Goal: Information Seeking & Learning: Understand process/instructions

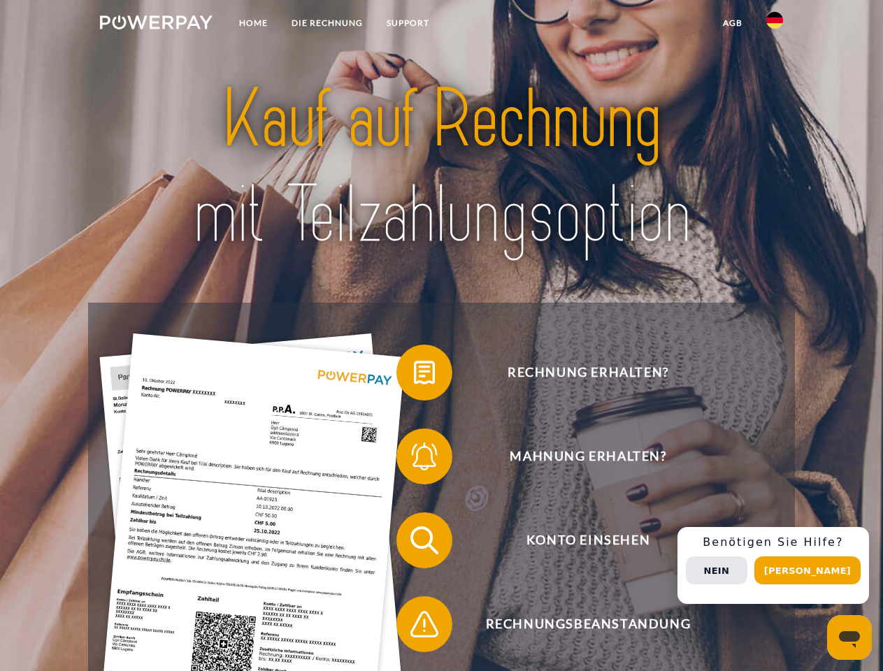
click at [156, 24] on img at bounding box center [156, 22] width 113 height 14
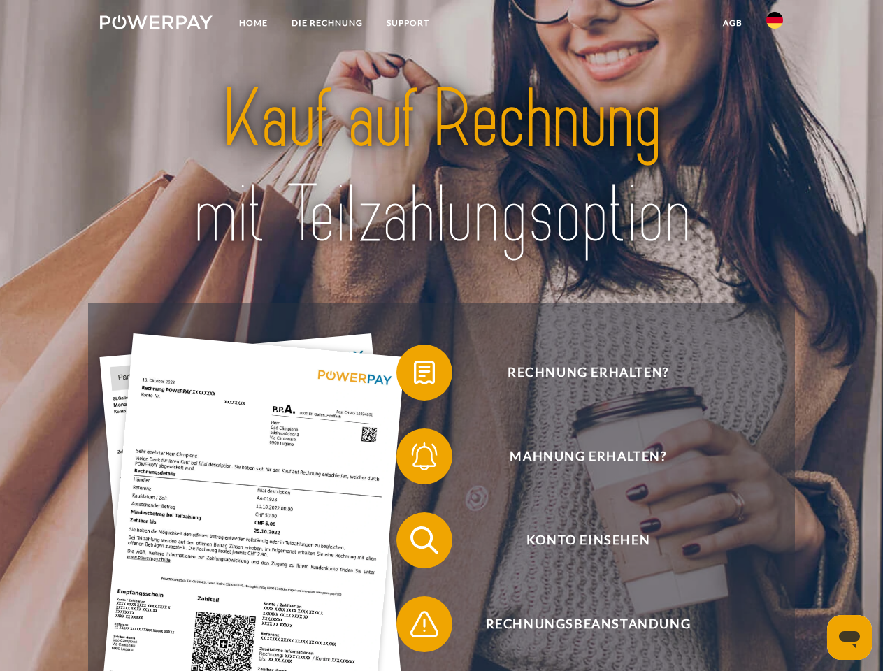
click at [775, 24] on img at bounding box center [774, 20] width 17 height 17
click at [732, 23] on link "agb" at bounding box center [732, 22] width 43 height 25
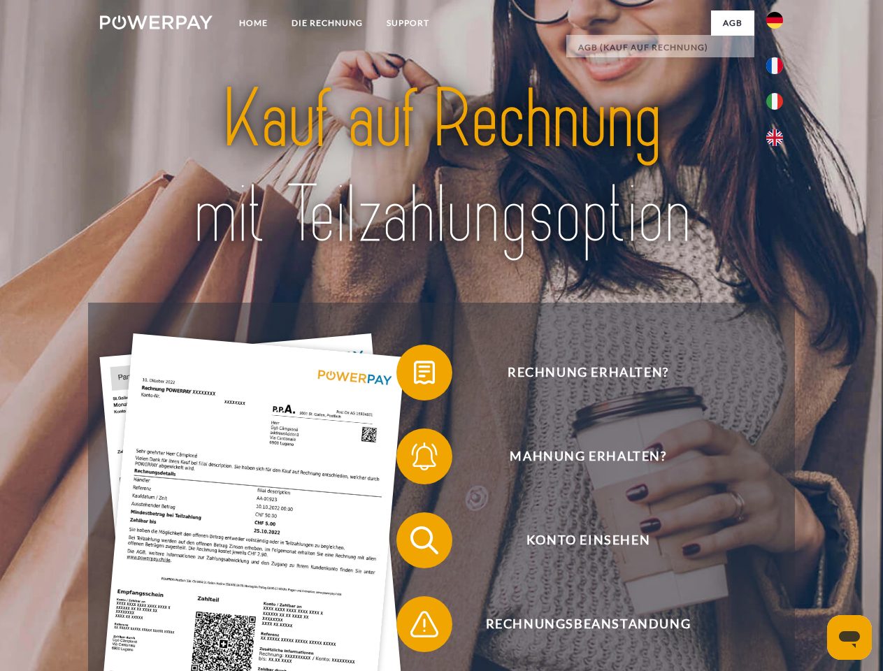
click at [414, 376] on span at bounding box center [404, 373] width 70 height 70
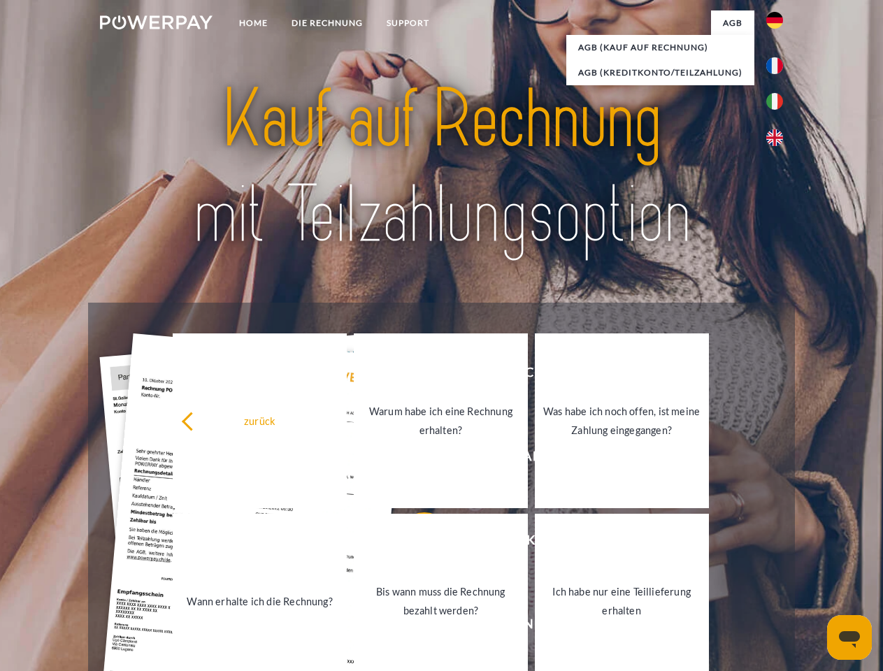
click at [414, 459] on div "zurück Warum habe ich eine Rechnung erhalten? Was habe ich noch offen, ist mein…" at bounding box center [441, 511] width 565 height 361
click at [414, 543] on link "Bis wann muss die Rechnung bezahlt werden?" at bounding box center [441, 601] width 174 height 175
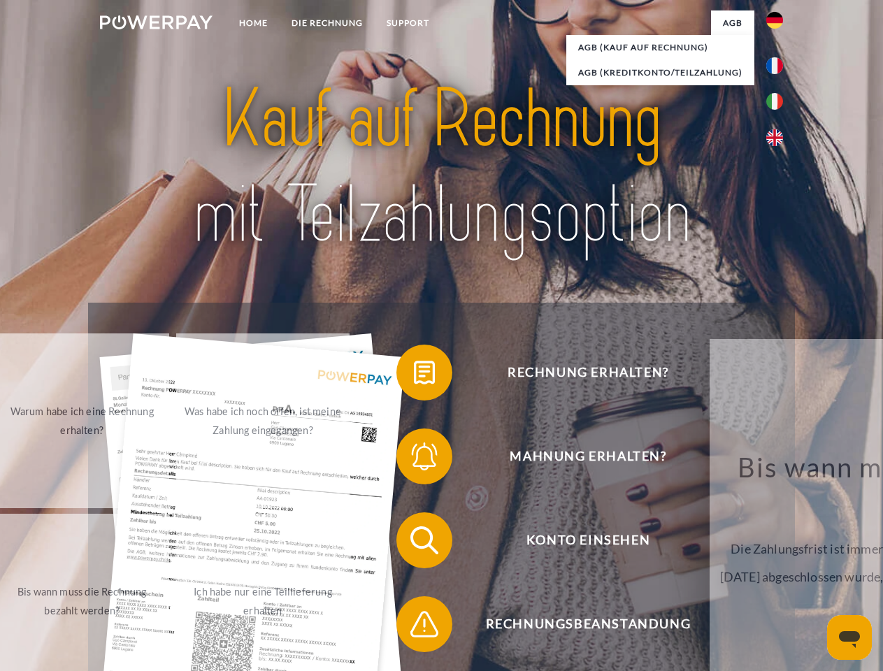
click at [414, 627] on span at bounding box center [404, 624] width 70 height 70
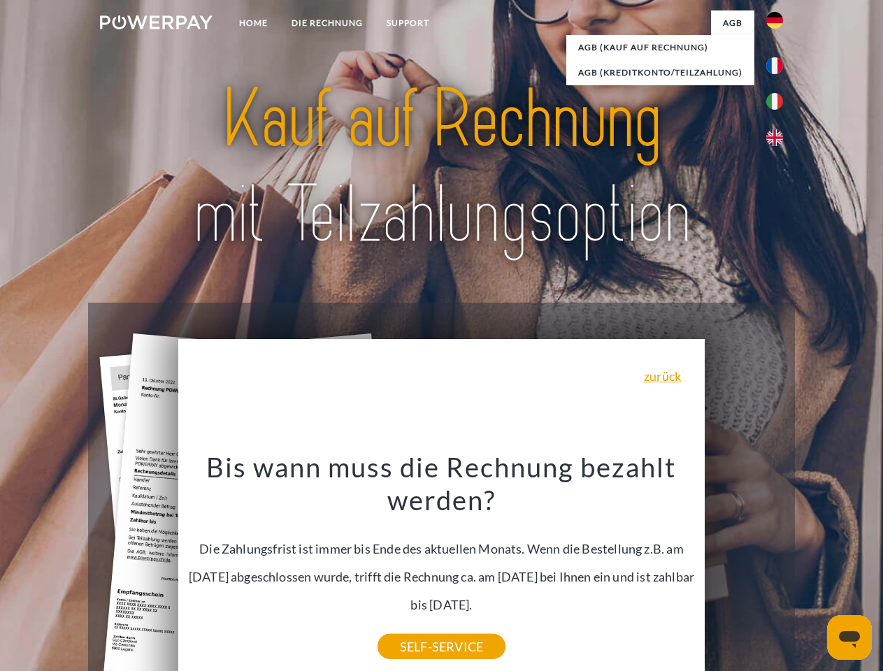
click at [778, 566] on div "Rechnung erhalten? Mahnung erhalten? Konto einsehen" at bounding box center [441, 582] width 706 height 559
click at [744, 568] on span "Konto einsehen" at bounding box center [588, 541] width 343 height 56
click at [813, 571] on header "Home DIE RECHNUNG SUPPORT" at bounding box center [441, 483] width 883 height 966
